Goal: Task Accomplishment & Management: Manage account settings

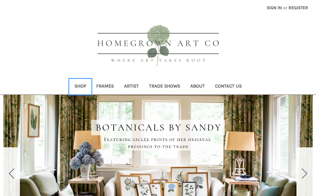
drag, startPoint x: 80, startPoint y: 84, endPoint x: 80, endPoint y: 88, distance: 4.4
click at [80, 88] on link "Shop" at bounding box center [81, 86] width 22 height 15
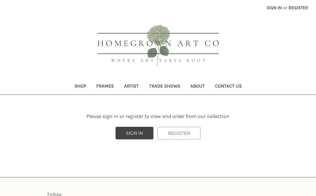
drag, startPoint x: 313, startPoint y: 46, endPoint x: 313, endPoint y: 57, distance: 11.1
click at [313, 57] on header "Toggle menu Compare Sign in or Register Search Shop Frames Artist" at bounding box center [158, 47] width 316 height 95
click at [140, 136] on link "SIGN IN" at bounding box center [135, 133] width 38 height 13
